Goal: Check status: Check status

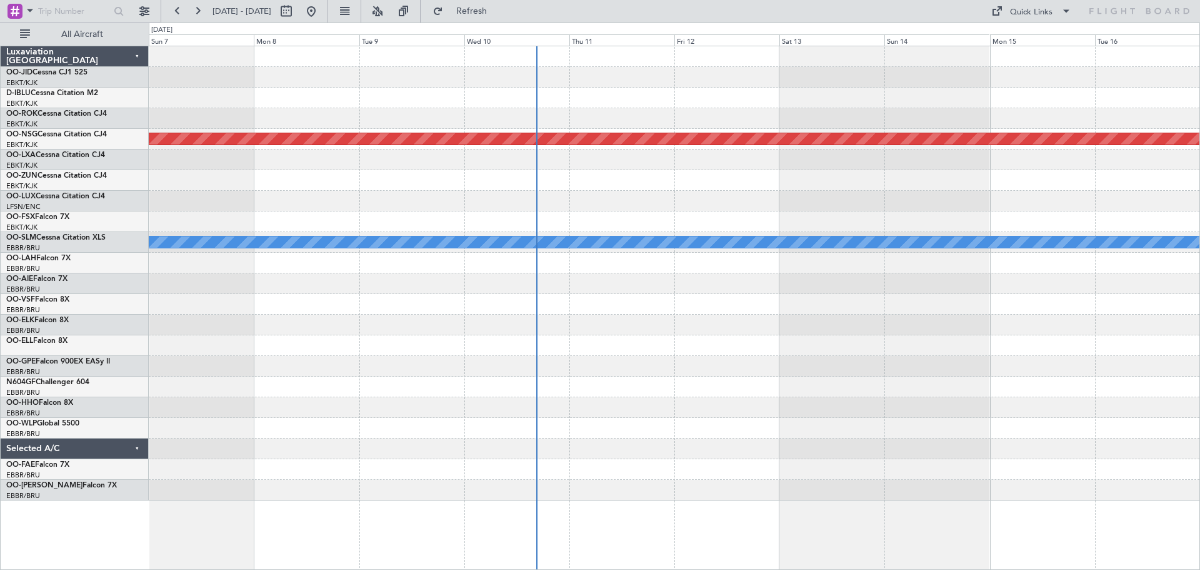
click at [911, 325] on div at bounding box center [674, 324] width 1051 height 21
